Goal: Information Seeking & Learning: Understand process/instructions

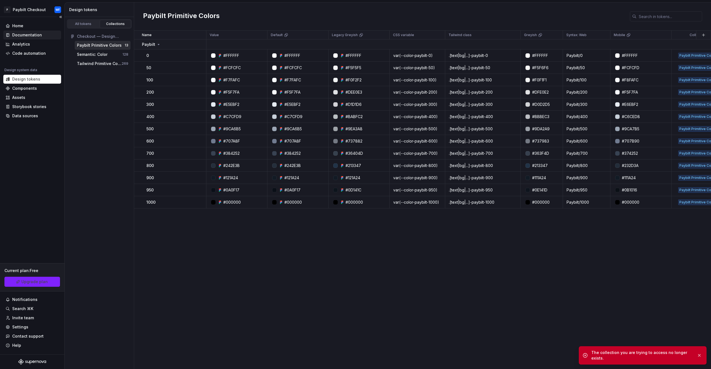
click at [32, 36] on div "Documentation" at bounding box center [27, 35] width 30 height 6
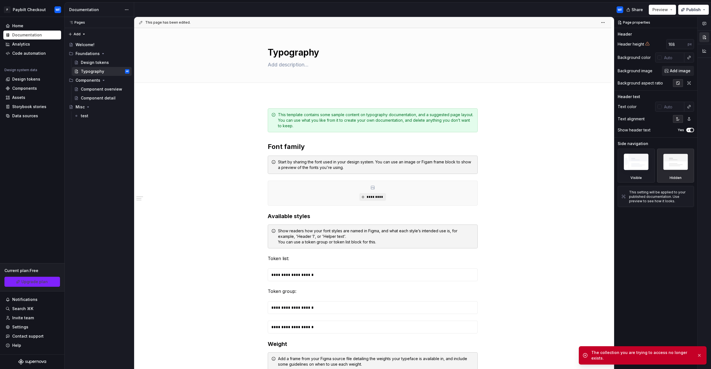
click at [639, 11] on span "Share" at bounding box center [637, 10] width 11 height 6
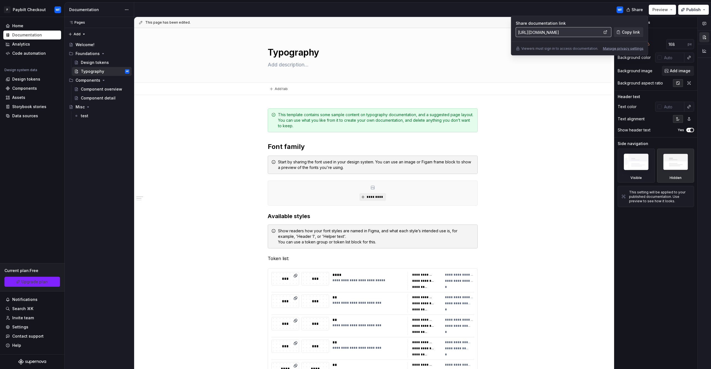
click at [527, 87] on div "Add tab" at bounding box center [372, 89] width 433 height 8
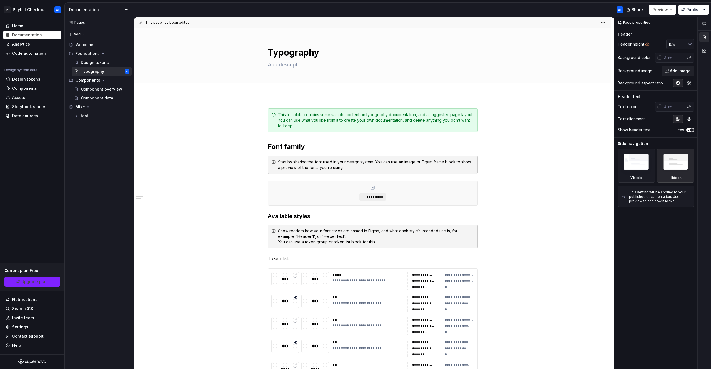
click at [28, 318] on div "Invite team" at bounding box center [23, 318] width 22 height 6
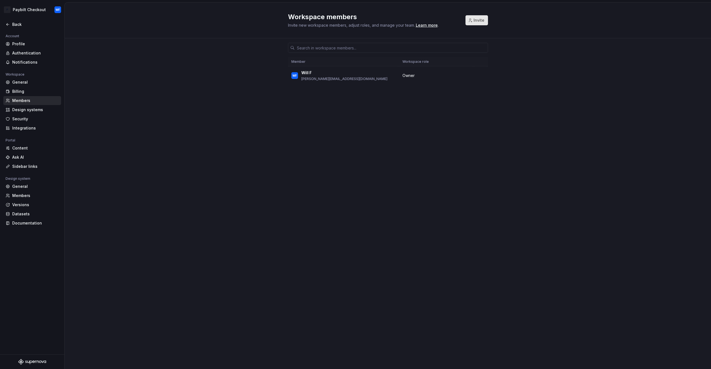
click at [477, 19] on span "Invite" at bounding box center [479, 20] width 11 height 6
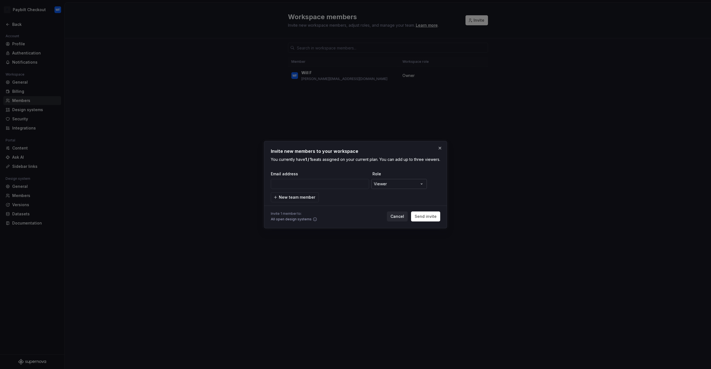
click at [379, 187] on div "**********" at bounding box center [355, 184] width 711 height 369
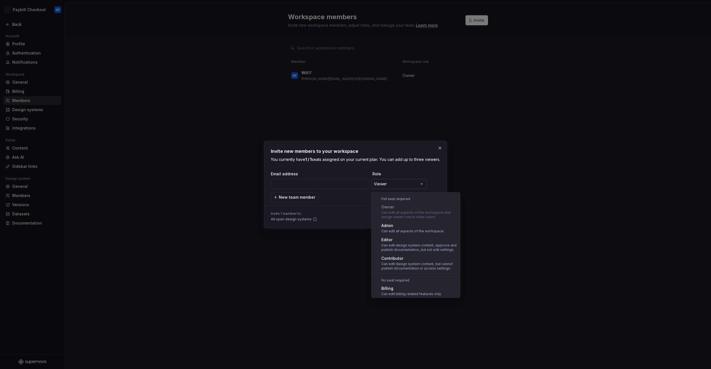
scroll to position [15, 0]
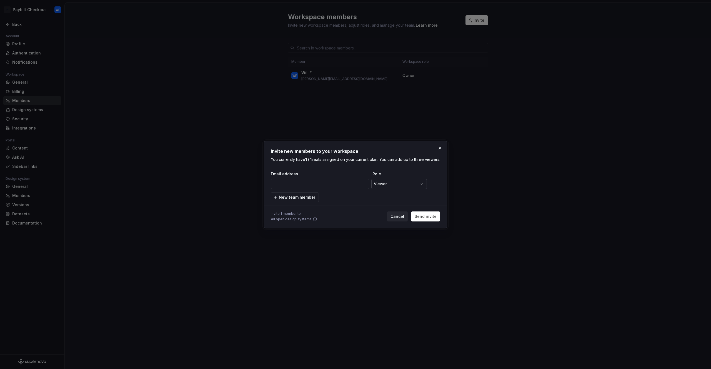
click at [379, 187] on div "**********" at bounding box center [355, 184] width 711 height 369
click at [380, 187] on div "**********" at bounding box center [355, 184] width 711 height 369
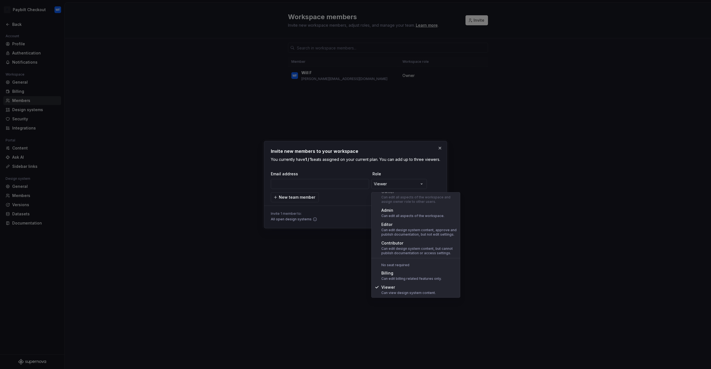
click at [355, 222] on div "**********" at bounding box center [355, 184] width 711 height 369
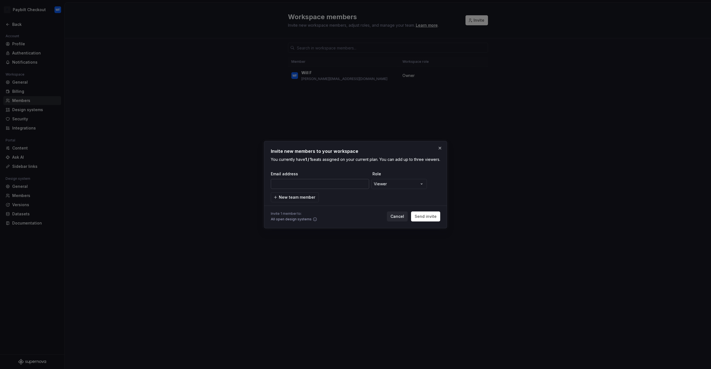
click at [326, 186] on input "email" at bounding box center [320, 184] width 98 height 10
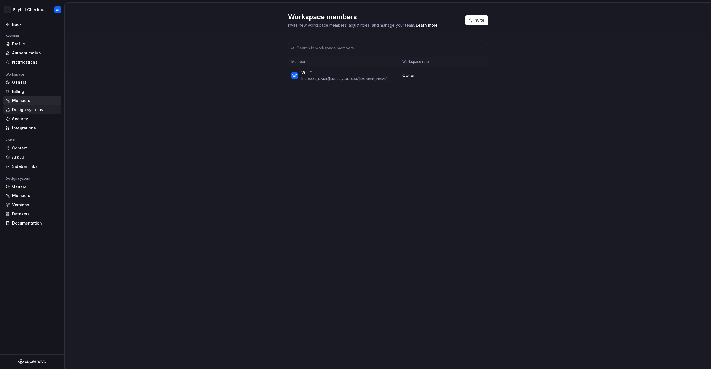
click at [14, 110] on div "Design systems" at bounding box center [35, 110] width 47 height 6
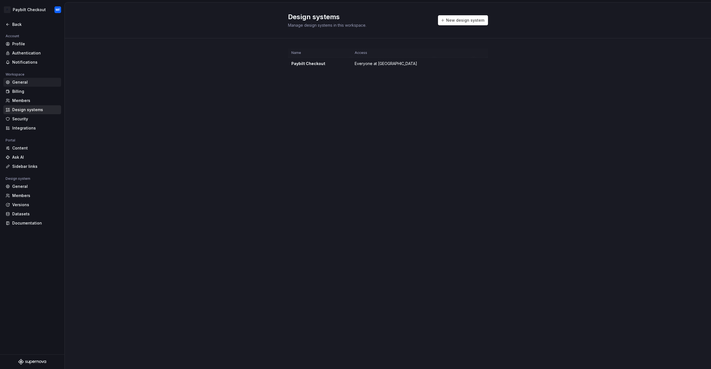
click at [29, 80] on div "General" at bounding box center [35, 82] width 47 height 6
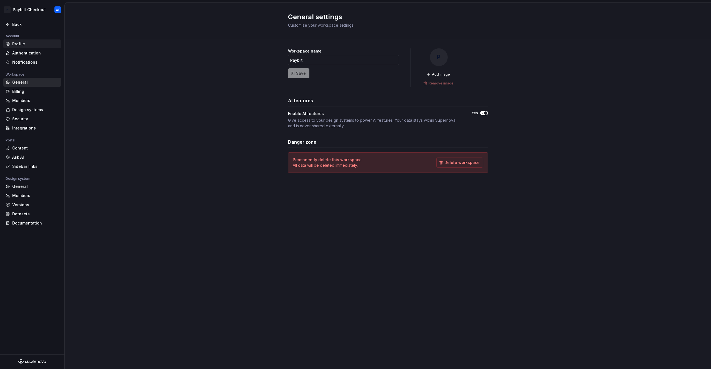
click at [23, 48] on div "Profile" at bounding box center [32, 43] width 58 height 9
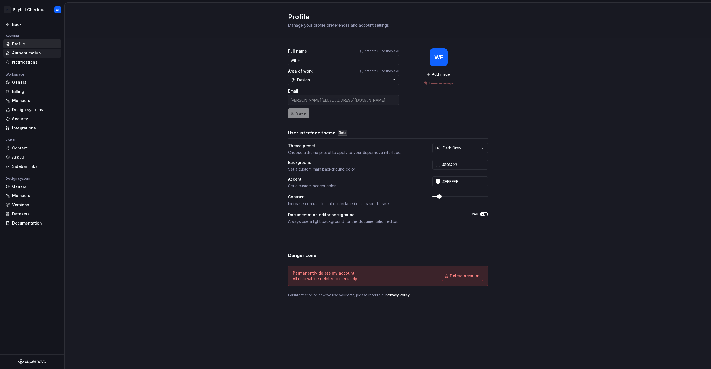
click at [33, 54] on div "Authentication" at bounding box center [35, 53] width 47 height 6
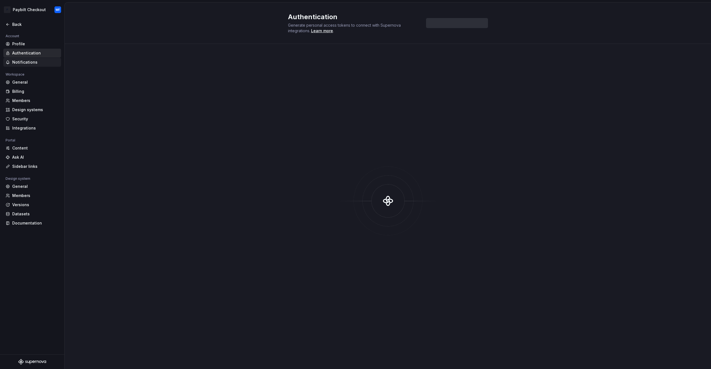
click at [29, 65] on div "Notifications" at bounding box center [35, 62] width 47 height 6
click at [18, 8] on html "P Paybilt Checkout WF Back Account Profile Authentication Notifications Workspa…" at bounding box center [355, 184] width 711 height 369
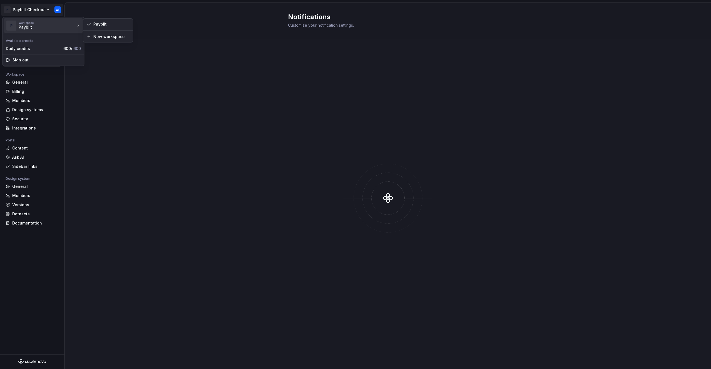
click at [21, 27] on div "Paybilt" at bounding box center [42, 27] width 47 height 6
click at [108, 5] on html "P Paybilt Checkout WF Back Account Profile Authentication Notifications Workspa…" at bounding box center [355, 184] width 711 height 369
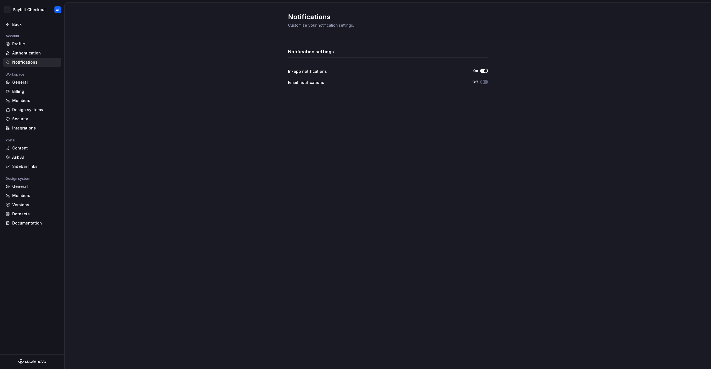
click at [11, 30] on div at bounding box center [32, 31] width 64 height 4
click at [16, 17] on div at bounding box center [32, 18] width 64 height 3
click at [17, 29] on div at bounding box center [32, 31] width 64 height 4
click at [17, 26] on div "Back" at bounding box center [35, 25] width 47 height 6
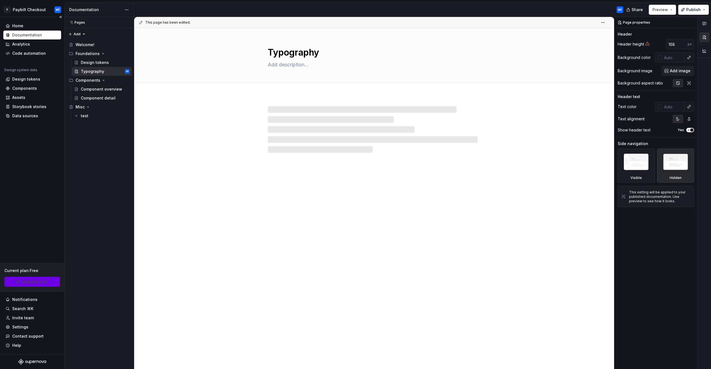
click at [29, 276] on div "Current plan : Free Upgrade plan" at bounding box center [32, 277] width 64 height 28
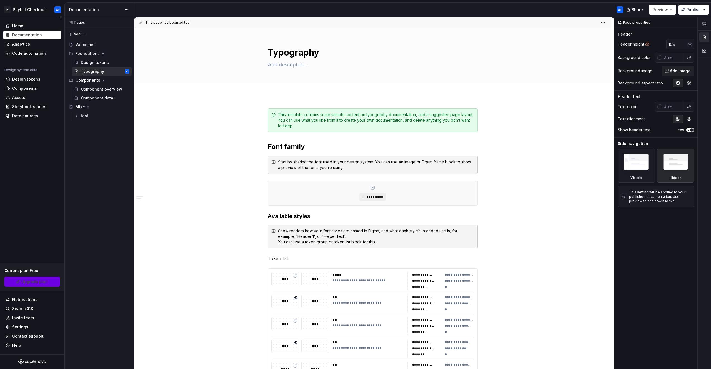
type textarea "*"
click at [42, 283] on span "Upgrade plan" at bounding box center [34, 282] width 26 height 6
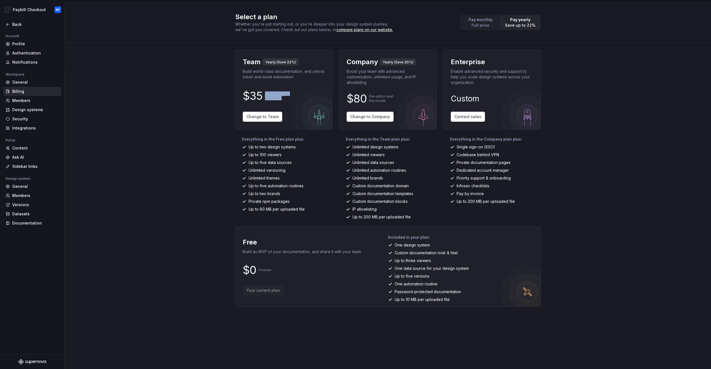
drag, startPoint x: 285, startPoint y: 99, endPoint x: 264, endPoint y: 95, distance: 21.8
click at [264, 95] on div "$35 Per editor seat Per month" at bounding box center [284, 95] width 82 height 9
click at [168, 148] on div "Select a plan Whether you're just starting out, or you're deeper into your desi…" at bounding box center [388, 185] width 646 height 366
click at [25, 99] on div "Members" at bounding box center [35, 101] width 47 height 6
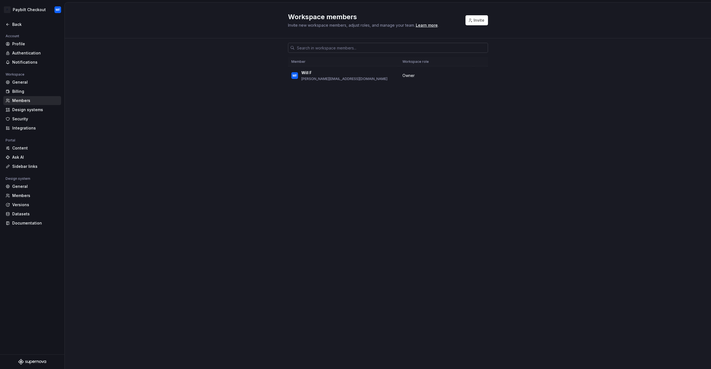
click at [412, 48] on input "text" at bounding box center [391, 48] width 193 height 10
click at [473, 24] on button "Invite" at bounding box center [477, 20] width 22 height 10
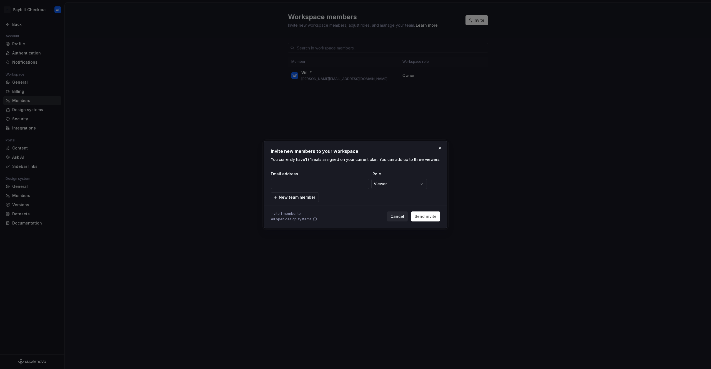
click at [388, 182] on div "**********" at bounding box center [355, 184] width 711 height 369
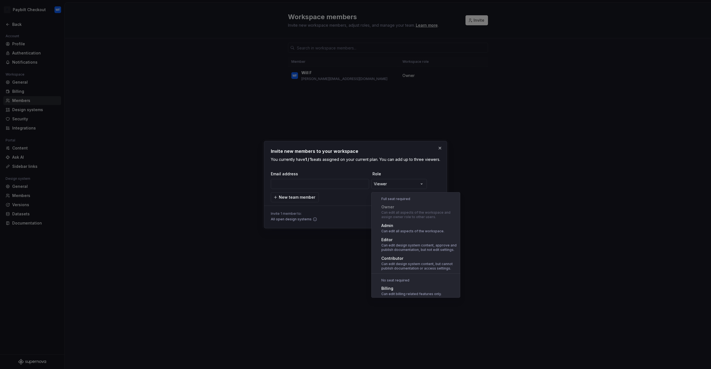
scroll to position [15, 0]
select select "**********"
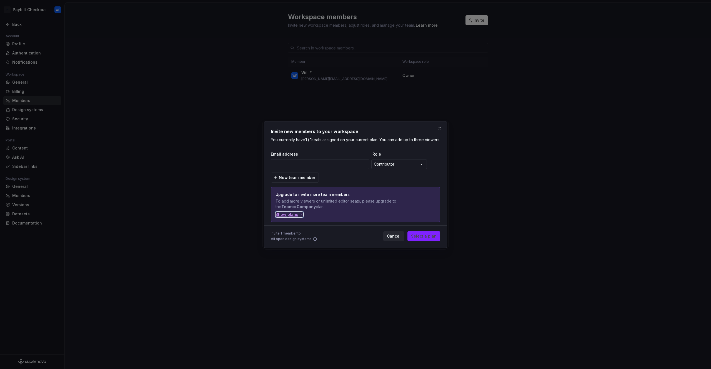
click at [290, 217] on div "Show plans" at bounding box center [290, 215] width 28 height 6
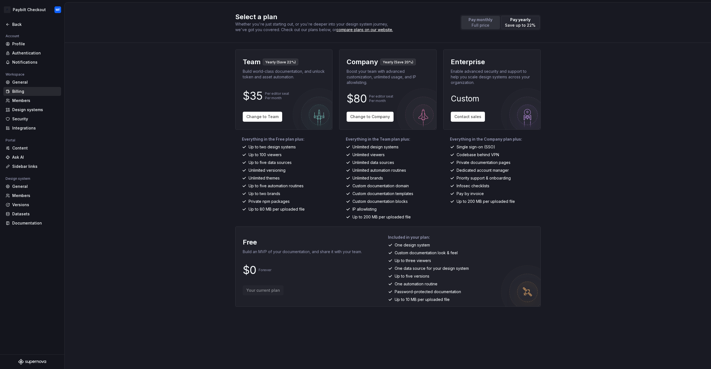
click at [484, 26] on p "Full price" at bounding box center [481, 25] width 24 height 6
click at [515, 24] on p "Save up to 22%" at bounding box center [520, 25] width 31 height 6
click at [25, 42] on div "Profile" at bounding box center [35, 44] width 47 height 6
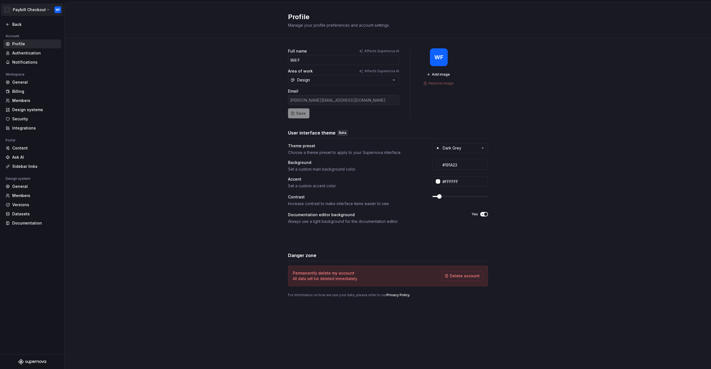
click at [13, 8] on html "P Paybilt Checkout WF Back Account Profile Authentication Notifications Workspa…" at bounding box center [355, 184] width 711 height 369
click at [164, 94] on html "P Paybilt Checkout WF Back Account Profile Authentication Notifications Workspa…" at bounding box center [355, 184] width 711 height 369
click at [21, 26] on div "Back" at bounding box center [35, 25] width 47 height 6
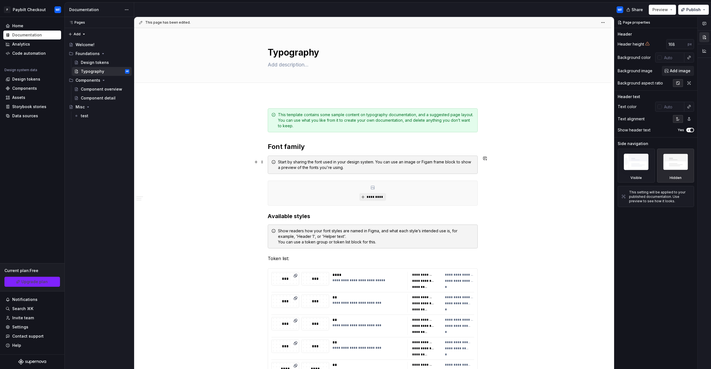
click at [498, 119] on div "**********" at bounding box center [374, 193] width 480 height 352
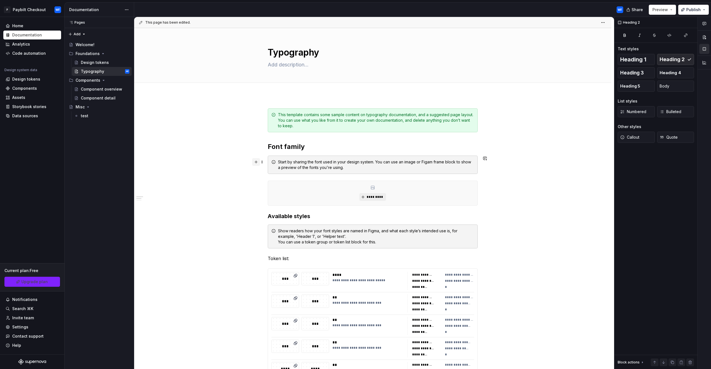
click at [257, 163] on button "button" at bounding box center [256, 162] width 8 height 8
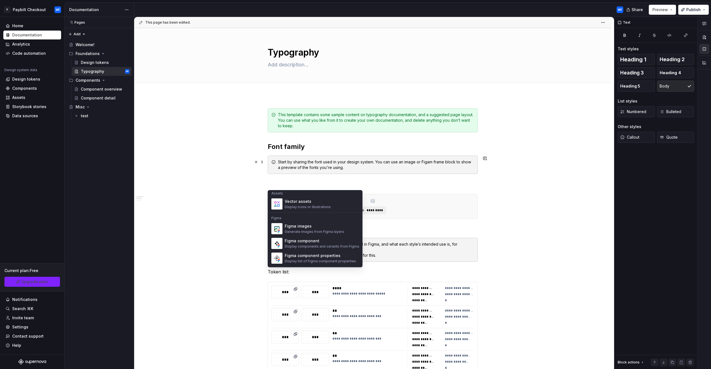
scroll to position [513, 0]
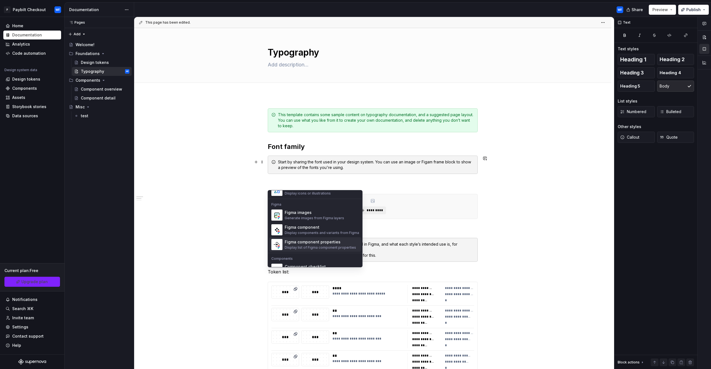
click at [315, 243] on div "Figma component properties" at bounding box center [320, 242] width 71 height 6
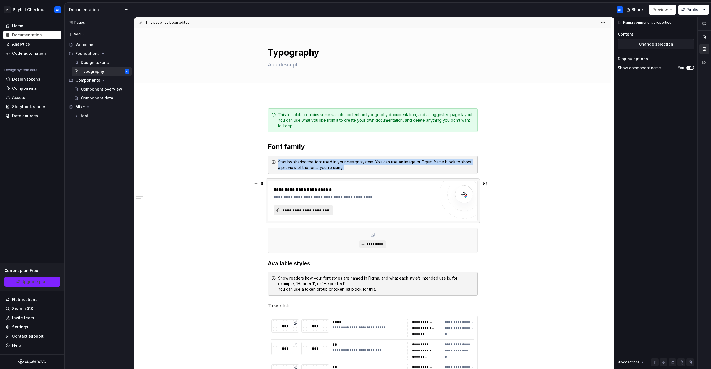
click at [314, 209] on span "**********" at bounding box center [306, 210] width 48 height 6
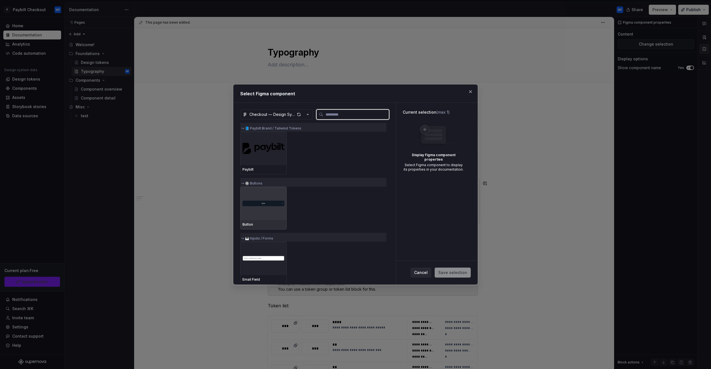
click at [266, 204] on img at bounding box center [263, 203] width 42 height 17
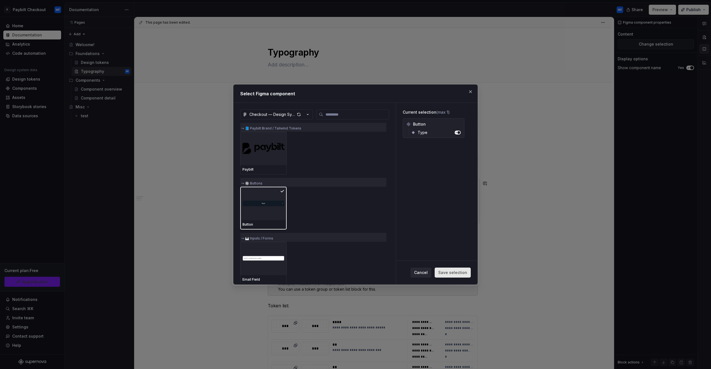
click at [455, 273] on span "Save selection" at bounding box center [452, 273] width 29 height 6
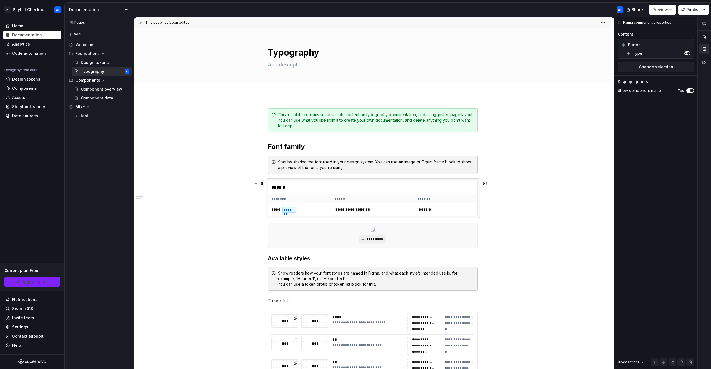
click at [263, 183] on span at bounding box center [262, 183] width 4 height 8
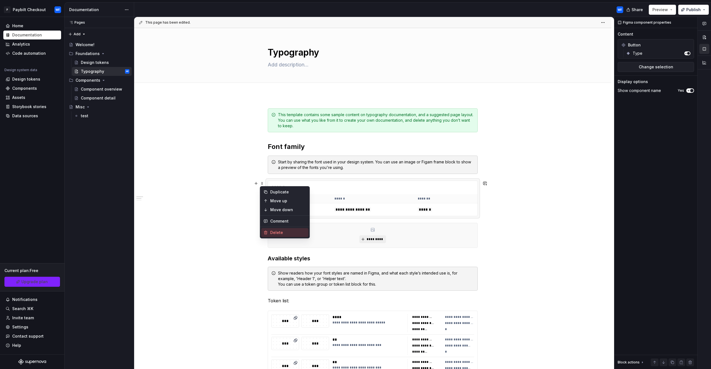
click at [285, 234] on div "Delete" at bounding box center [288, 233] width 36 height 6
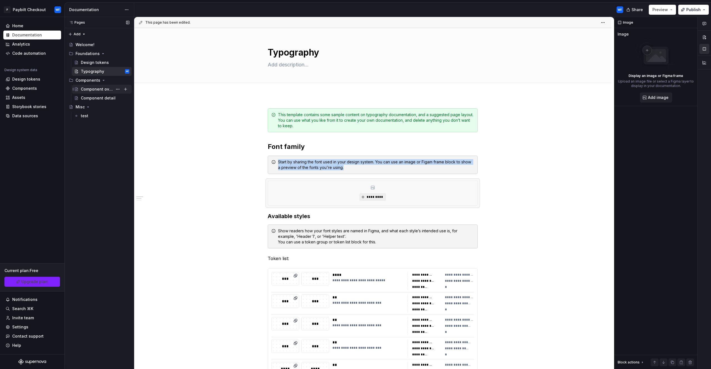
click at [94, 91] on div "Component overview" at bounding box center [97, 89] width 32 height 6
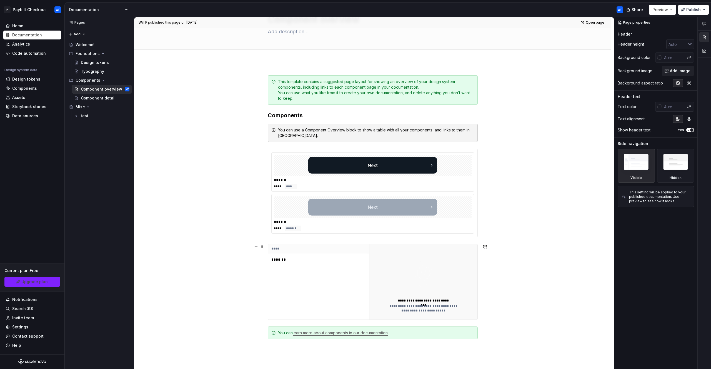
scroll to position [33, 0]
drag, startPoint x: 322, startPoint y: 275, endPoint x: 309, endPoint y: 270, distance: 14.5
click at [322, 275] on div "**** *******" at bounding box center [318, 281] width 101 height 75
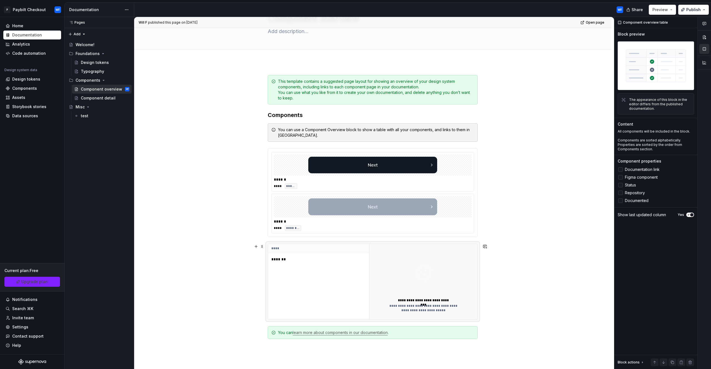
click at [279, 257] on p "*******" at bounding box center [305, 259] width 69 height 6
click at [283, 259] on p "*******" at bounding box center [305, 259] width 69 height 6
type textarea "*"
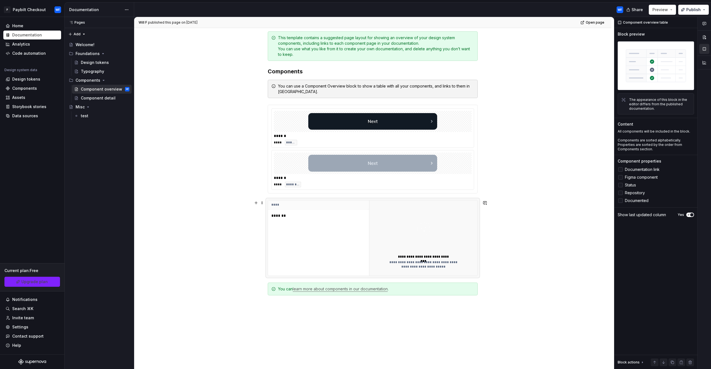
scroll to position [79, 0]
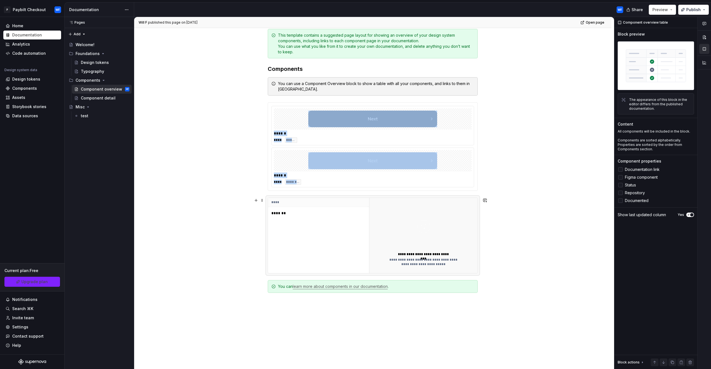
click at [263, 201] on span at bounding box center [262, 200] width 4 height 8
click at [271, 250] on div "Delete" at bounding box center [288, 250] width 36 height 6
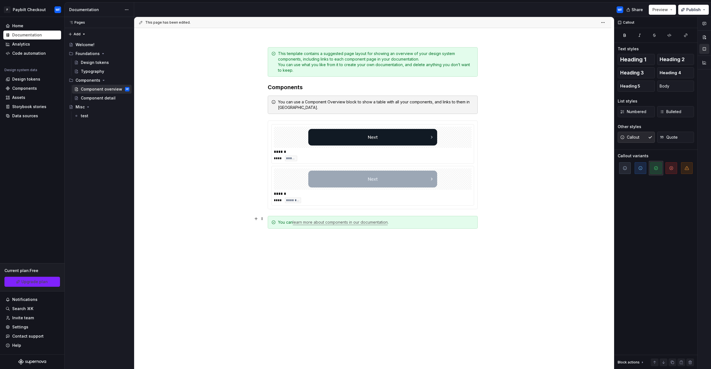
scroll to position [61, 0]
click at [257, 120] on button "button" at bounding box center [256, 123] width 8 height 8
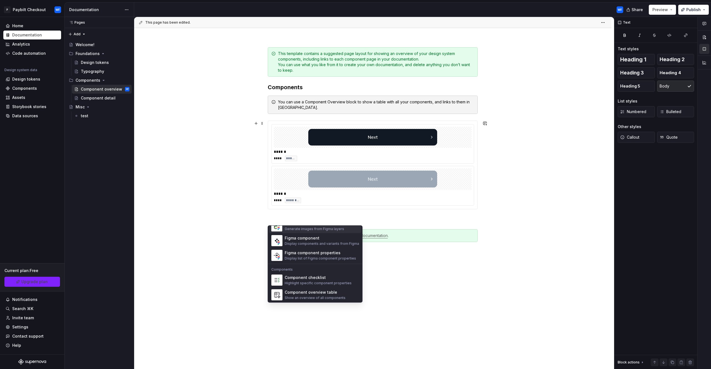
scroll to position [531, 0]
click at [316, 235] on div "Generate images from Figma layers" at bounding box center [314, 235] width 59 height 4
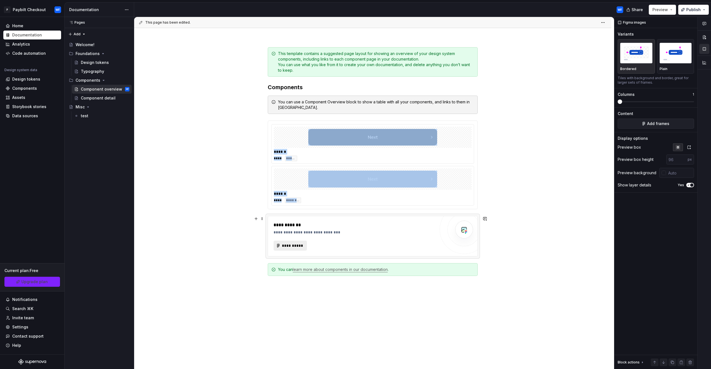
click at [296, 245] on span "**********" at bounding box center [293, 246] width 22 height 6
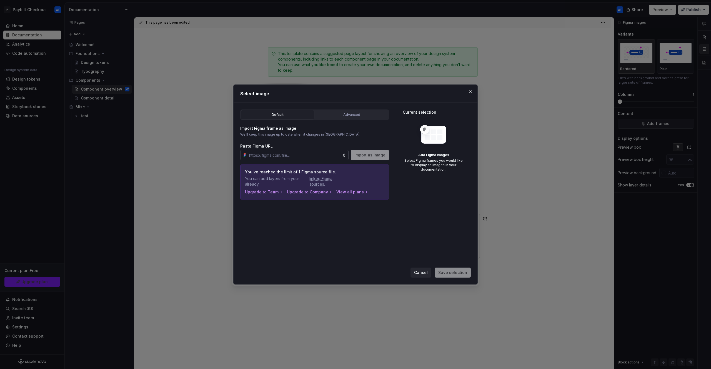
click at [333, 153] on input "text" at bounding box center [294, 155] width 95 height 10
type input "[URL][DOMAIN_NAME]"
click at [350, 113] on div "Advanced" at bounding box center [352, 115] width 70 height 6
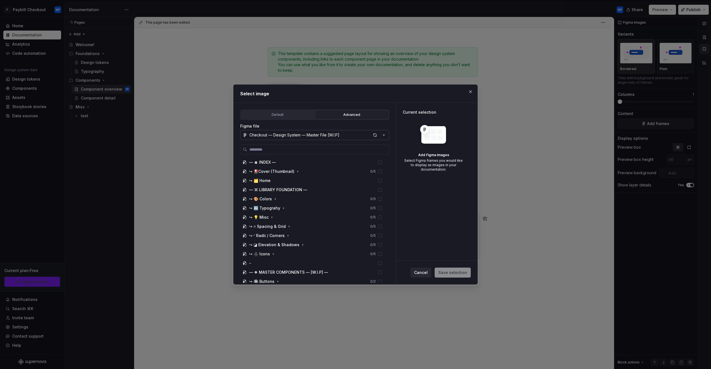
click at [353, 136] on button "Checkout — Design System — Master File [W.I.P]" at bounding box center [314, 135] width 149 height 10
click at [306, 146] on div "Checkout — Design System — Master File [W.I.P]" at bounding box center [303, 147] width 95 height 6
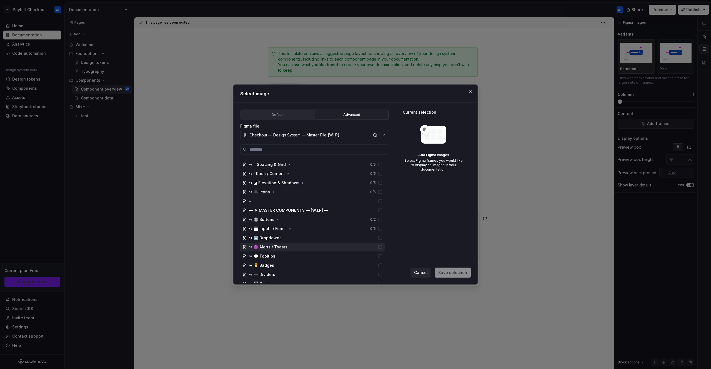
scroll to position [66, 0]
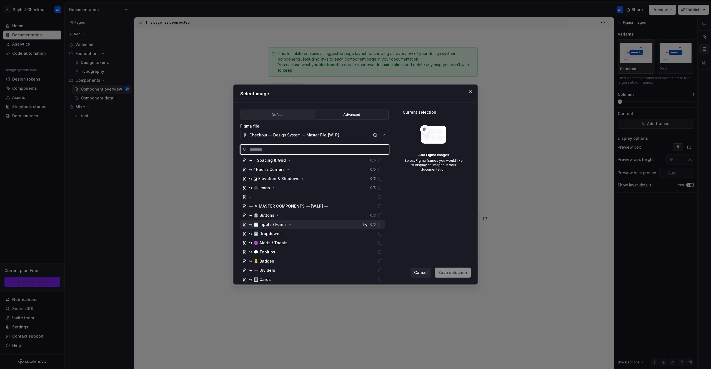
click at [309, 228] on div "↪ 🎹 Inputs / Forms 0 / 6" at bounding box center [312, 224] width 144 height 9
click at [347, 223] on div "↪ 🎹 Inputs / Forms 0 / 6" at bounding box center [312, 224] width 144 height 9
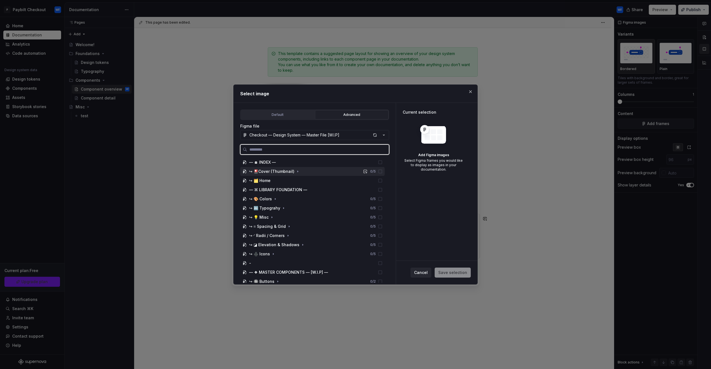
drag, startPoint x: 380, startPoint y: 170, endPoint x: 381, endPoint y: 173, distance: 3.4
click at [380, 171] on icon at bounding box center [380, 171] width 4 height 4
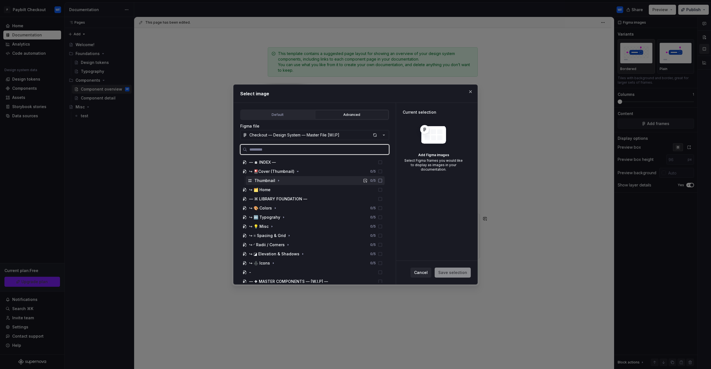
click at [381, 181] on icon at bounding box center [380, 180] width 4 height 4
click at [382, 182] on icon at bounding box center [380, 180] width 4 height 4
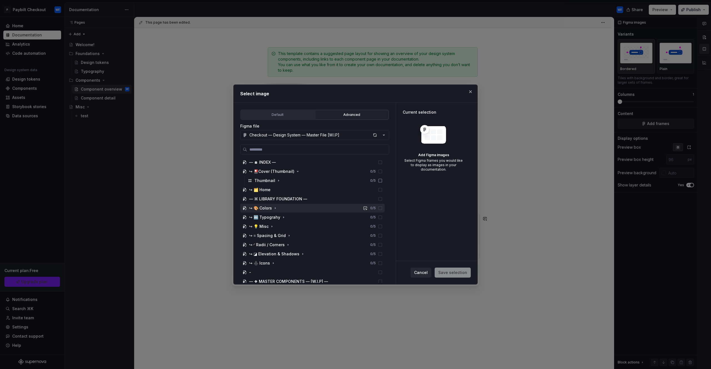
scroll to position [115, 0]
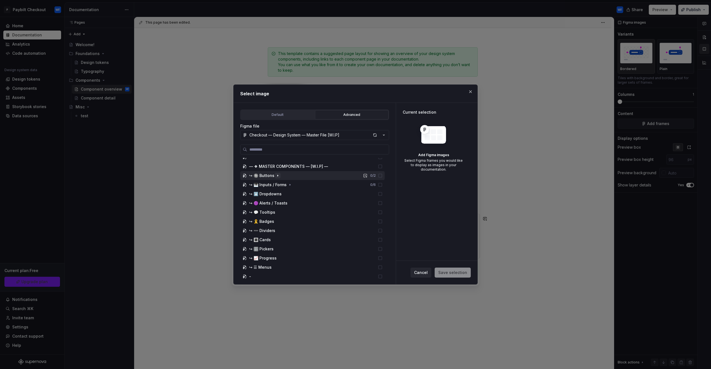
click at [277, 176] on icon "button" at bounding box center [278, 175] width 4 height 4
click at [270, 185] on icon "button" at bounding box center [270, 184] width 1 height 1
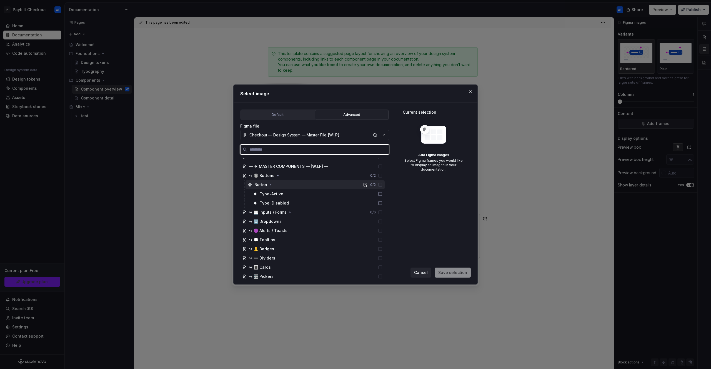
click at [380, 184] on icon at bounding box center [380, 184] width 4 height 4
type textarea "*"
click at [380, 186] on icon at bounding box center [380, 184] width 4 height 4
drag, startPoint x: 380, startPoint y: 193, endPoint x: 379, endPoint y: 201, distance: 7.6
click at [380, 196] on icon at bounding box center [380, 194] width 4 height 4
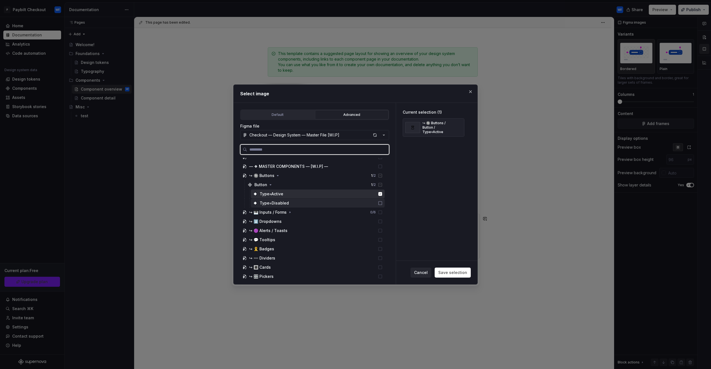
click at [380, 205] on icon at bounding box center [380, 202] width 3 height 3
click at [447, 273] on span "Save selection" at bounding box center [452, 273] width 29 height 6
